Goal: Navigation & Orientation: Find specific page/section

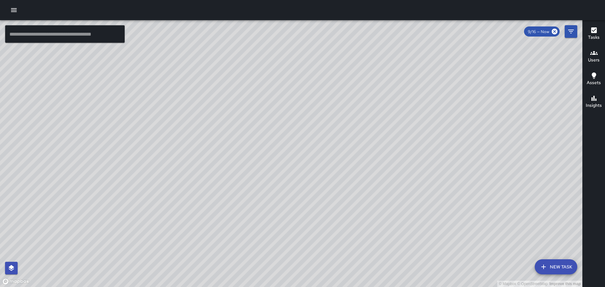
click at [370, 102] on div "© Mapbox © OpenStreetMap Improve this map" at bounding box center [291, 153] width 582 height 267
drag, startPoint x: 229, startPoint y: 169, endPoint x: 345, endPoint y: 113, distance: 128.8
click at [345, 113] on div "© Mapbox © OpenStreetMap Improve this map" at bounding box center [291, 153] width 582 height 267
drag, startPoint x: 307, startPoint y: 114, endPoint x: 376, endPoint y: 185, distance: 98.2
click at [359, 246] on div "© Mapbox © OpenStreetMap Improve this map" at bounding box center [291, 153] width 582 height 267
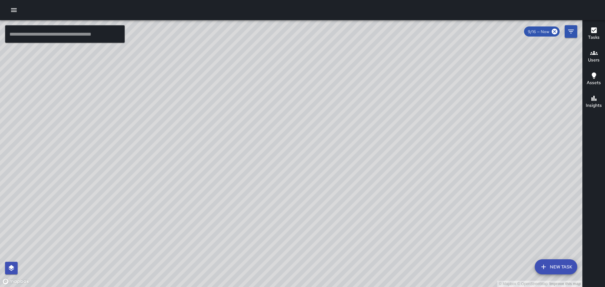
drag, startPoint x: 192, startPoint y: 144, endPoint x: 227, endPoint y: 173, distance: 45.4
click at [227, 174] on div "© Mapbox © OpenStreetMap Improve this map" at bounding box center [291, 153] width 582 height 267
drag, startPoint x: 518, startPoint y: 144, endPoint x: 493, endPoint y: 118, distance: 36.1
click at [493, 118] on div "© Mapbox © OpenStreetMap Improve this map" at bounding box center [291, 153] width 582 height 267
drag, startPoint x: 152, startPoint y: 104, endPoint x: 467, endPoint y: 181, distance: 324.1
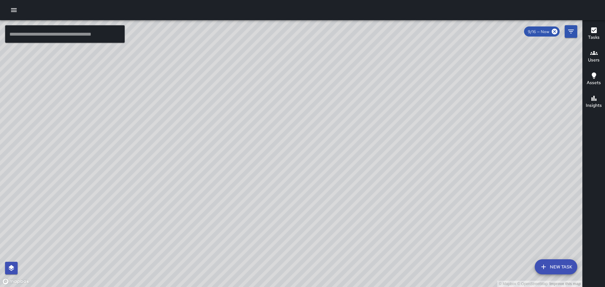
click at [467, 181] on div "© Mapbox © OpenStreetMap Improve this map" at bounding box center [291, 153] width 582 height 267
drag, startPoint x: 360, startPoint y: 119, endPoint x: 326, endPoint y: 106, distance: 35.9
click at [326, 106] on div "© Mapbox © OpenStreetMap Improve this map" at bounding box center [291, 153] width 582 height 267
drag, startPoint x: 473, startPoint y: 181, endPoint x: 426, endPoint y: 86, distance: 105.8
click at [427, 87] on div "© Mapbox © OpenStreetMap Improve this map" at bounding box center [291, 153] width 582 height 267
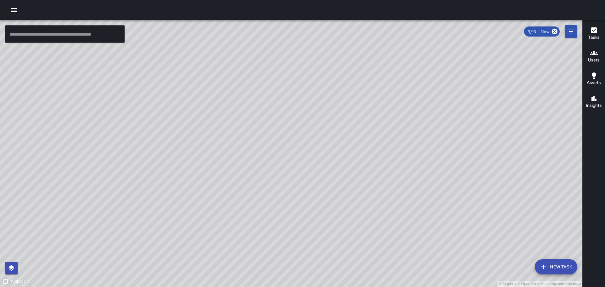
drag, startPoint x: 519, startPoint y: 138, endPoint x: 425, endPoint y: 109, distance: 98.4
click at [428, 108] on div "© Mapbox © OpenStreetMap Improve this map" at bounding box center [291, 153] width 582 height 267
drag, startPoint x: 320, startPoint y: 115, endPoint x: 312, endPoint y: 141, distance: 27.2
click at [312, 141] on div "© Mapbox © OpenStreetMap Improve this map" at bounding box center [291, 153] width 582 height 267
drag, startPoint x: 449, startPoint y: 142, endPoint x: 442, endPoint y: 169, distance: 28.3
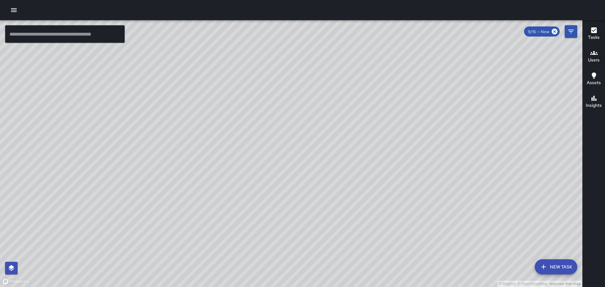
click at [442, 169] on div "© Mapbox © OpenStreetMap Improve this map" at bounding box center [291, 153] width 582 height 267
drag, startPoint x: 384, startPoint y: 146, endPoint x: 390, endPoint y: 136, distance: 11.6
click at [388, 139] on div "© Mapbox © OpenStreetMap Improve this map" at bounding box center [291, 153] width 582 height 267
drag, startPoint x: 381, startPoint y: 173, endPoint x: 404, endPoint y: 98, distance: 78.4
click at [404, 99] on div "© Mapbox © OpenStreetMap Improve this map" at bounding box center [291, 153] width 582 height 267
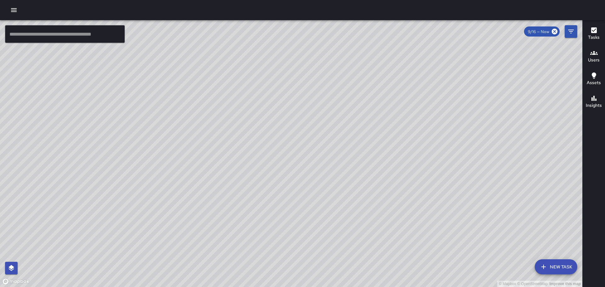
drag, startPoint x: 257, startPoint y: 145, endPoint x: 336, endPoint y: 131, distance: 80.6
click at [336, 131] on div "© Mapbox © OpenStreetMap Improve this map" at bounding box center [291, 153] width 582 height 267
drag, startPoint x: 293, startPoint y: 109, endPoint x: 332, endPoint y: 145, distance: 53.1
click at [327, 166] on div "© Mapbox © OpenStreetMap Improve this map" at bounding box center [291, 153] width 582 height 267
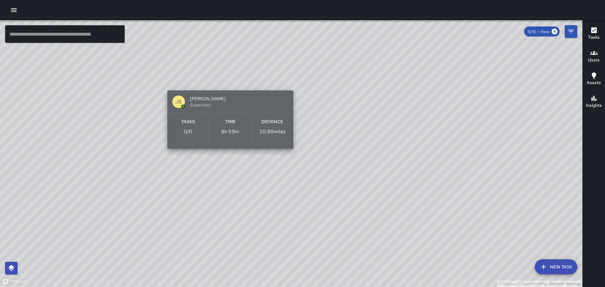
drag, startPoint x: 216, startPoint y: 83, endPoint x: 265, endPoint y: 116, distance: 59.2
click at [232, 116] on button "[PERSON_NAME] Supervisor Tasks 0 / 0 Time 8h 59m Distance 20.88 miles" at bounding box center [230, 119] width 126 height 58
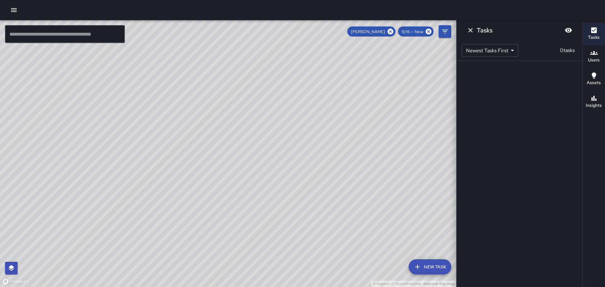
drag, startPoint x: 224, startPoint y: 102, endPoint x: 447, endPoint y: 94, distance: 222.9
click at [435, 100] on div "© Mapbox © OpenStreetMap Improve this map" at bounding box center [228, 153] width 456 height 267
click at [469, 29] on icon "Dismiss" at bounding box center [470, 30] width 4 height 4
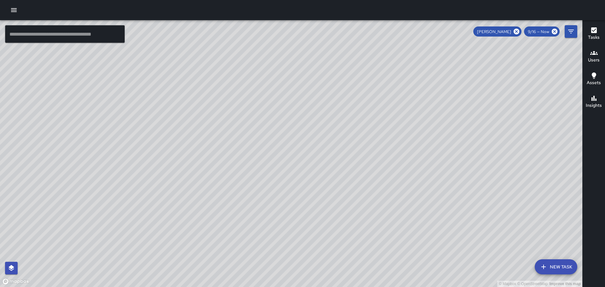
drag, startPoint x: 217, startPoint y: 109, endPoint x: 324, endPoint y: 188, distance: 133.0
click at [324, 188] on div "© Mapbox © OpenStreetMap Improve this map [PERSON_NAME] Supervisor Tasks 0 / 0 …" at bounding box center [291, 153] width 582 height 267
drag, startPoint x: 414, startPoint y: 167, endPoint x: 348, endPoint y: 123, distance: 78.9
click at [351, 127] on div "© Mapbox © OpenStreetMap Improve this map" at bounding box center [291, 153] width 582 height 267
click at [517, 30] on icon at bounding box center [516, 32] width 6 height 6
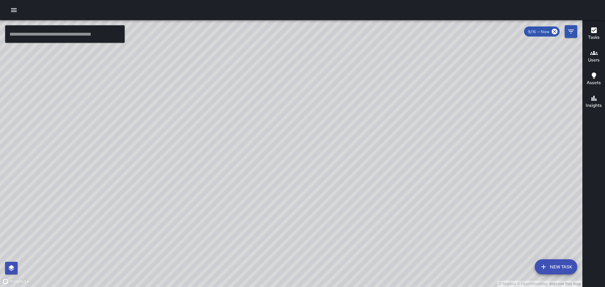
drag, startPoint x: 325, startPoint y: 184, endPoint x: 359, endPoint y: -24, distance: 210.3
click at [359, 0] on html "© Mapbox © OpenStreetMap Improve this map ​ New Task 9/16 — Now Map Layers Task…" at bounding box center [302, 143] width 605 height 287
drag, startPoint x: 293, startPoint y: 179, endPoint x: 380, endPoint y: 31, distance: 172.0
click at [374, 36] on div "© Mapbox © OpenStreetMap Improve this map" at bounding box center [291, 153] width 582 height 267
drag, startPoint x: 416, startPoint y: 128, endPoint x: 389, endPoint y: 135, distance: 28.3
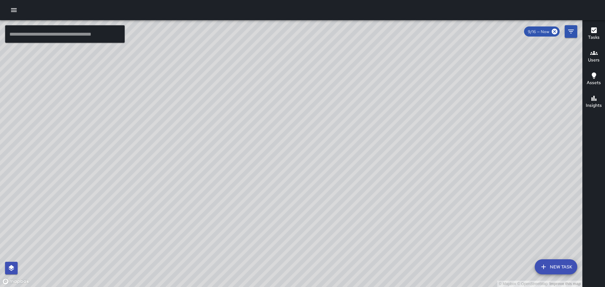
click at [391, 135] on div "© Mapbox © OpenStreetMap Improve this map" at bounding box center [291, 153] width 582 height 267
drag, startPoint x: 381, startPoint y: 143, endPoint x: 379, endPoint y: 161, distance: 18.0
click at [376, 168] on div "© Mapbox © OpenStreetMap Improve this map" at bounding box center [291, 153] width 582 height 267
drag, startPoint x: 393, startPoint y: 120, endPoint x: 296, endPoint y: 49, distance: 120.5
click at [300, 51] on div "© Mapbox © OpenStreetMap Improve this map" at bounding box center [291, 153] width 582 height 267
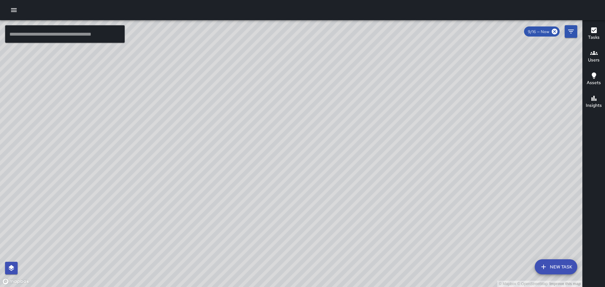
drag, startPoint x: 399, startPoint y: 65, endPoint x: 378, endPoint y: 32, distance: 39.1
click at [387, 46] on div "© Mapbox © OpenStreetMap Improve this map" at bounding box center [291, 153] width 582 height 267
drag, startPoint x: 441, startPoint y: 128, endPoint x: 502, endPoint y: 179, distance: 79.8
click at [460, 144] on div "© Mapbox © OpenStreetMap Improve this map" at bounding box center [291, 153] width 582 height 267
drag, startPoint x: 593, startPoint y: 281, endPoint x: 485, endPoint y: 183, distance: 145.6
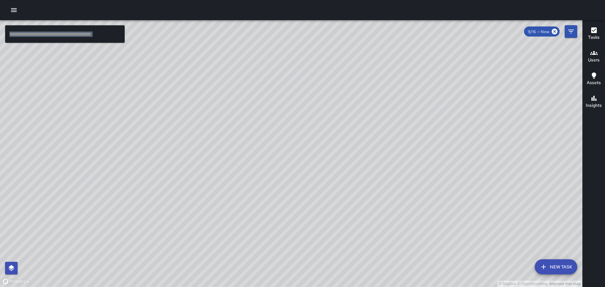
click at [491, 183] on div "© Mapbox © OpenStreetMap Improve this map ​ New Task 9/16 — Now Map Layers Task…" at bounding box center [302, 153] width 605 height 267
drag, startPoint x: 469, startPoint y: 228, endPoint x: 427, endPoint y: 167, distance: 74.1
click at [428, 165] on div "© Mapbox © OpenStreetMap Improve this map" at bounding box center [291, 153] width 582 height 267
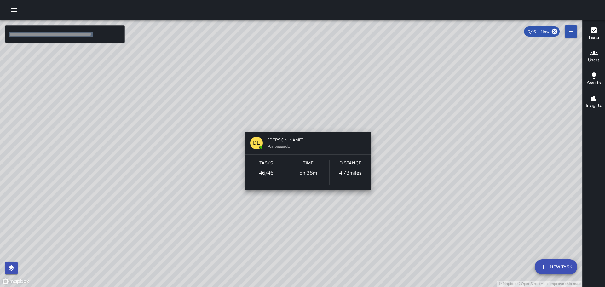
click at [308, 123] on div "© Mapbox © OpenStreetMap Improve this map [PERSON_NAME] Ambassador Tasks 46 / 4…" at bounding box center [291, 153] width 582 height 267
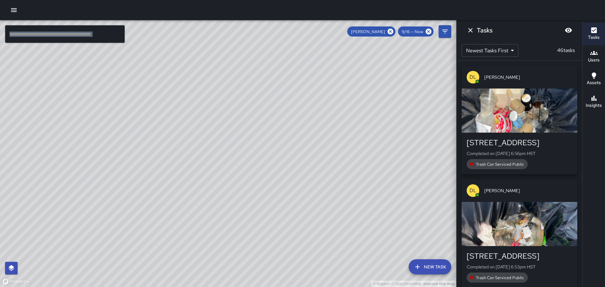
drag, startPoint x: 381, startPoint y: 164, endPoint x: 271, endPoint y: 21, distance: 179.9
click at [271, 21] on div "© Mapbox © OpenStreetMap Improve this map" at bounding box center [228, 153] width 456 height 267
drag, startPoint x: 366, startPoint y: 158, endPoint x: 362, endPoint y: 145, distance: 13.9
click at [362, 147] on div "© Mapbox © OpenStreetMap Improve this map" at bounding box center [228, 153] width 456 height 267
drag, startPoint x: 390, startPoint y: 124, endPoint x: 388, endPoint y: 147, distance: 22.4
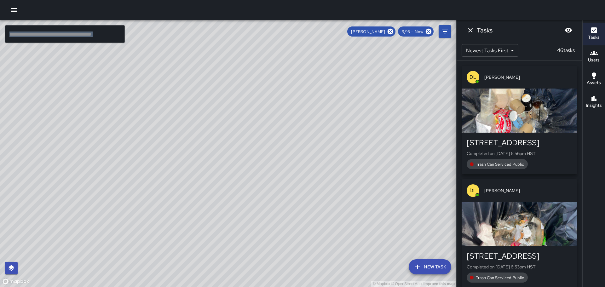
click at [398, 156] on div "© Mapbox © OpenStreetMap Improve this map" at bounding box center [228, 153] width 456 height 267
drag, startPoint x: 353, startPoint y: 118, endPoint x: 358, endPoint y: 130, distance: 12.7
click at [362, 137] on div "© Mapbox © OpenStreetMap Improve this map" at bounding box center [228, 153] width 456 height 267
drag, startPoint x: 354, startPoint y: 116, endPoint x: 382, endPoint y: 176, distance: 66.5
click at [379, 178] on div "© Mapbox © OpenStreetMap Improve this map" at bounding box center [228, 153] width 456 height 267
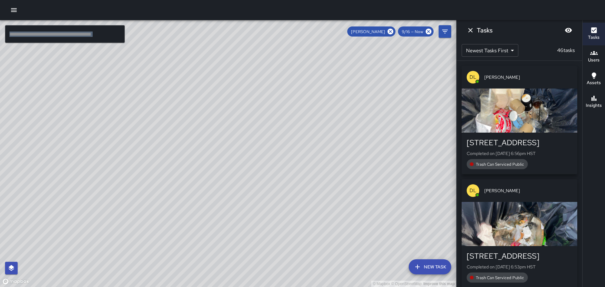
drag, startPoint x: 375, startPoint y: 155, endPoint x: 392, endPoint y: 187, distance: 36.2
click at [393, 194] on div "© Mapbox © OpenStreetMap Improve this map" at bounding box center [228, 153] width 456 height 267
drag, startPoint x: 367, startPoint y: 146, endPoint x: 361, endPoint y: 160, distance: 15.7
click at [385, 194] on div "© Mapbox © OpenStreetMap Improve this map" at bounding box center [228, 153] width 456 height 267
drag, startPoint x: 349, startPoint y: 139, endPoint x: 358, endPoint y: 175, distance: 37.2
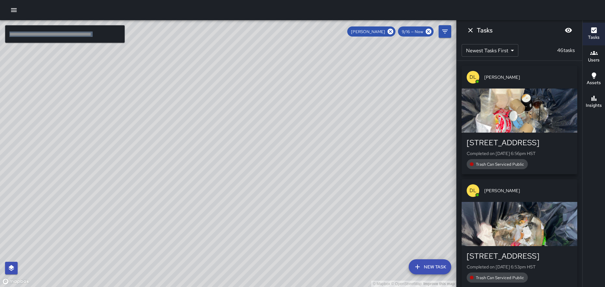
click at [358, 175] on div "© Mapbox © OpenStreetMap Improve this map" at bounding box center [228, 153] width 456 height 267
drag, startPoint x: 335, startPoint y: 130, endPoint x: 348, endPoint y: 130, distance: 12.9
click at [348, 130] on div "© Mapbox © OpenStreetMap Improve this map" at bounding box center [228, 153] width 456 height 267
drag, startPoint x: 373, startPoint y: 123, endPoint x: 417, endPoint y: 147, distance: 49.9
click at [417, 147] on div "© Mapbox © OpenStreetMap Improve this map" at bounding box center [228, 153] width 456 height 267
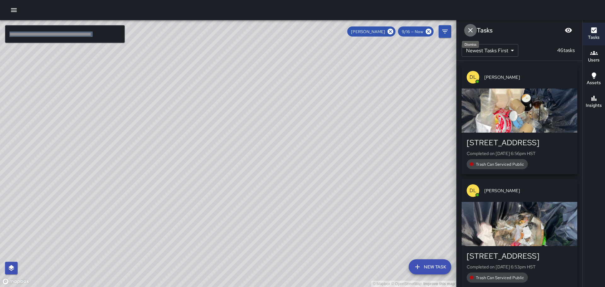
click at [468, 32] on icon "Dismiss" at bounding box center [471, 30] width 8 height 8
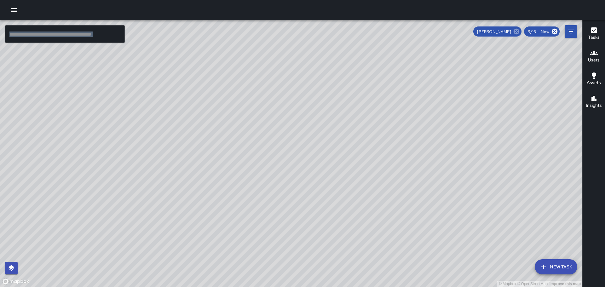
click at [517, 30] on icon at bounding box center [516, 32] width 6 height 6
drag, startPoint x: 473, startPoint y: 145, endPoint x: 420, endPoint y: 110, distance: 64.1
click at [420, 110] on div "© Mapbox © OpenStreetMap Improve this map" at bounding box center [291, 153] width 582 height 267
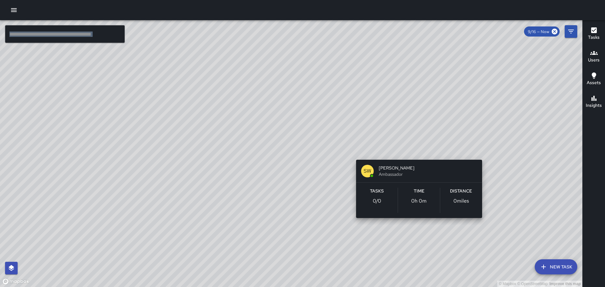
click at [416, 227] on div "© Mapbox © OpenStreetMap Improve this map SW [PERSON_NAME] Ambassador Tasks 0 /…" at bounding box center [291, 153] width 582 height 267
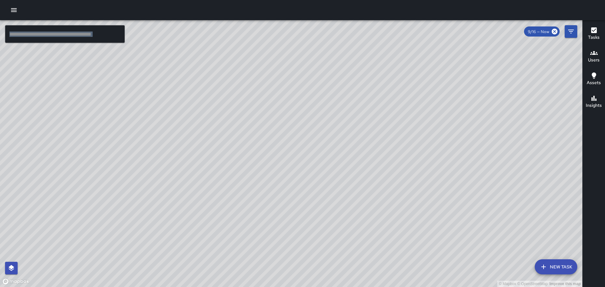
drag, startPoint x: 291, startPoint y: 120, endPoint x: 318, endPoint y: 140, distance: 33.6
click at [350, 165] on div "© Mapbox © OpenStreetMap Improve this map" at bounding box center [291, 153] width 582 height 267
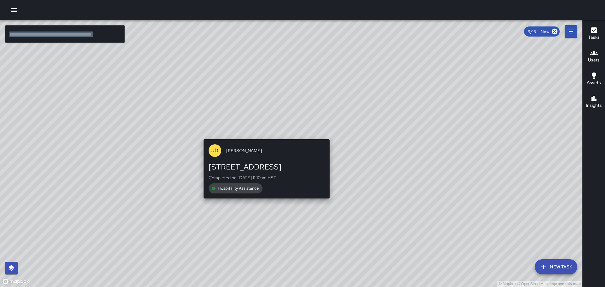
drag, startPoint x: 216, startPoint y: 103, endPoint x: 266, endPoint y: 137, distance: 60.4
click at [266, 137] on div "© Mapbox © OpenStreetMap Improve this map [PERSON_NAME] [STREET_ADDRESS] Comple…" at bounding box center [291, 153] width 582 height 267
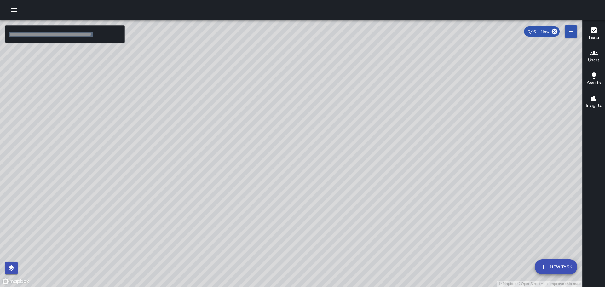
drag, startPoint x: 226, startPoint y: 96, endPoint x: 273, endPoint y: 123, distance: 54.3
click at [273, 123] on div "© Mapbox © OpenStreetMap Improve this map" at bounding box center [291, 153] width 582 height 267
drag, startPoint x: 196, startPoint y: 137, endPoint x: 444, endPoint y: 199, distance: 256.2
click at [484, 209] on div "© Mapbox © OpenStreetMap Improve this map" at bounding box center [291, 153] width 582 height 267
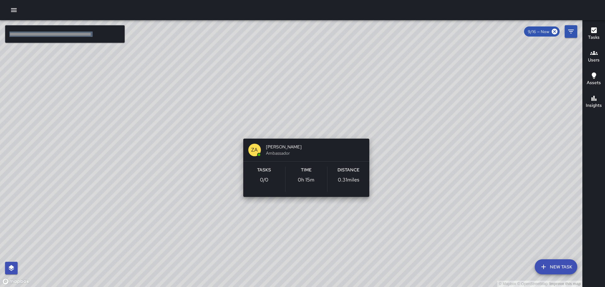
click at [305, 130] on div "© Mapbox © OpenStreetMap Improve this map ZA [PERSON_NAME] Ambassador Tasks 0 /…" at bounding box center [291, 153] width 582 height 267
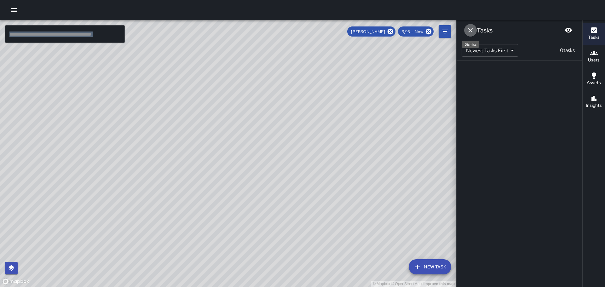
click at [470, 31] on icon "Dismiss" at bounding box center [470, 30] width 4 height 4
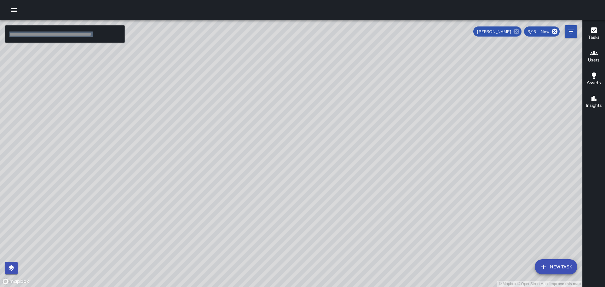
click at [518, 31] on icon at bounding box center [516, 31] width 7 height 7
drag, startPoint x: 465, startPoint y: 100, endPoint x: 428, endPoint y: 137, distance: 51.2
click at [428, 137] on div "© Mapbox © OpenStreetMap Improve this map" at bounding box center [291, 153] width 582 height 267
drag, startPoint x: 461, startPoint y: 136, endPoint x: 461, endPoint y: 181, distance: 44.7
click at [461, 181] on div "© Mapbox © OpenStreetMap Improve this map [PERSON_NAME] [PERSON_NAME] [STREET_A…" at bounding box center [291, 153] width 582 height 267
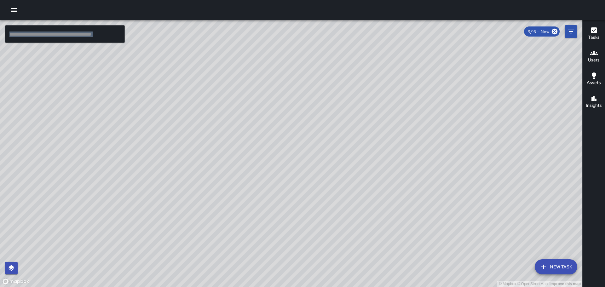
drag, startPoint x: 485, startPoint y: 164, endPoint x: 448, endPoint y: 100, distance: 74.4
click at [448, 100] on div "© Mapbox © OpenStreetMap Improve this map" at bounding box center [291, 153] width 582 height 267
drag, startPoint x: 257, startPoint y: 182, endPoint x: 297, endPoint y: 160, distance: 45.3
click at [296, 160] on div "© Mapbox © OpenStreetMap Improve this map" at bounding box center [291, 153] width 582 height 267
drag, startPoint x: 389, startPoint y: 108, endPoint x: 441, endPoint y: 220, distance: 122.5
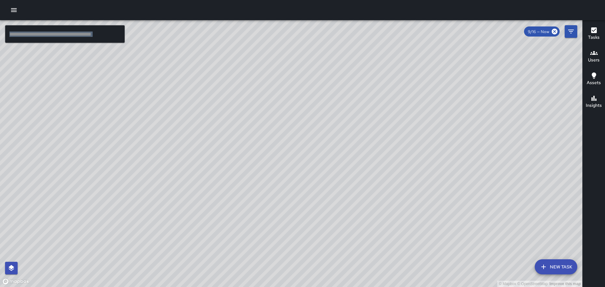
click at [448, 228] on div "© Mapbox © OpenStreetMap Improve this map" at bounding box center [291, 153] width 582 height 267
